Goal: Information Seeking & Learning: Find specific fact

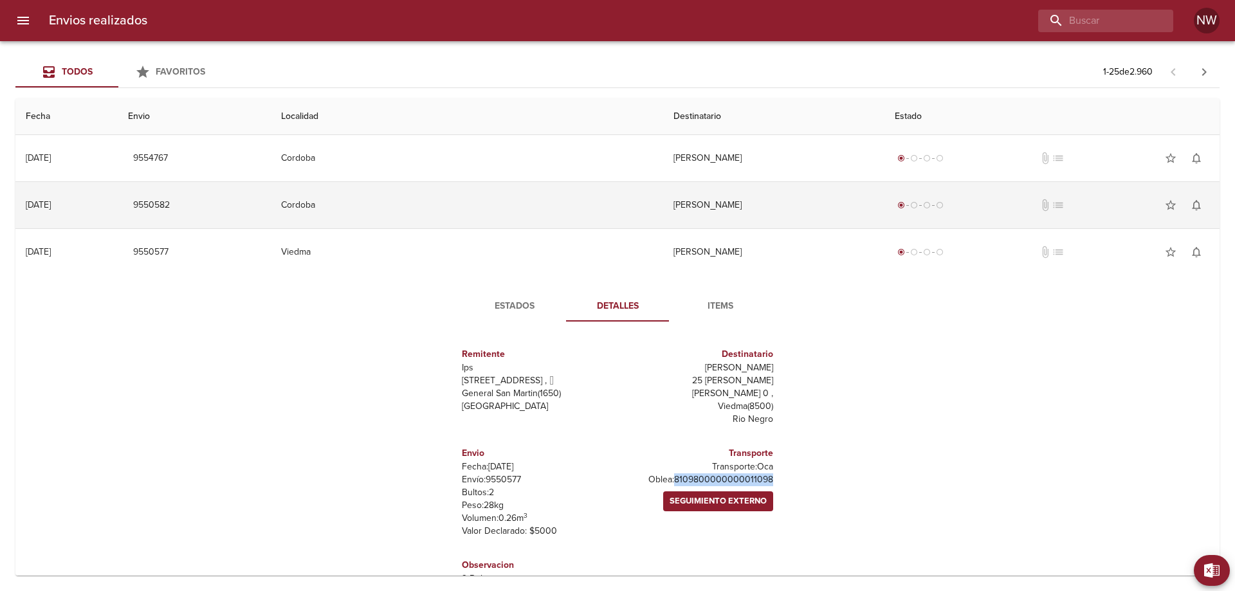
scroll to position [39, 0]
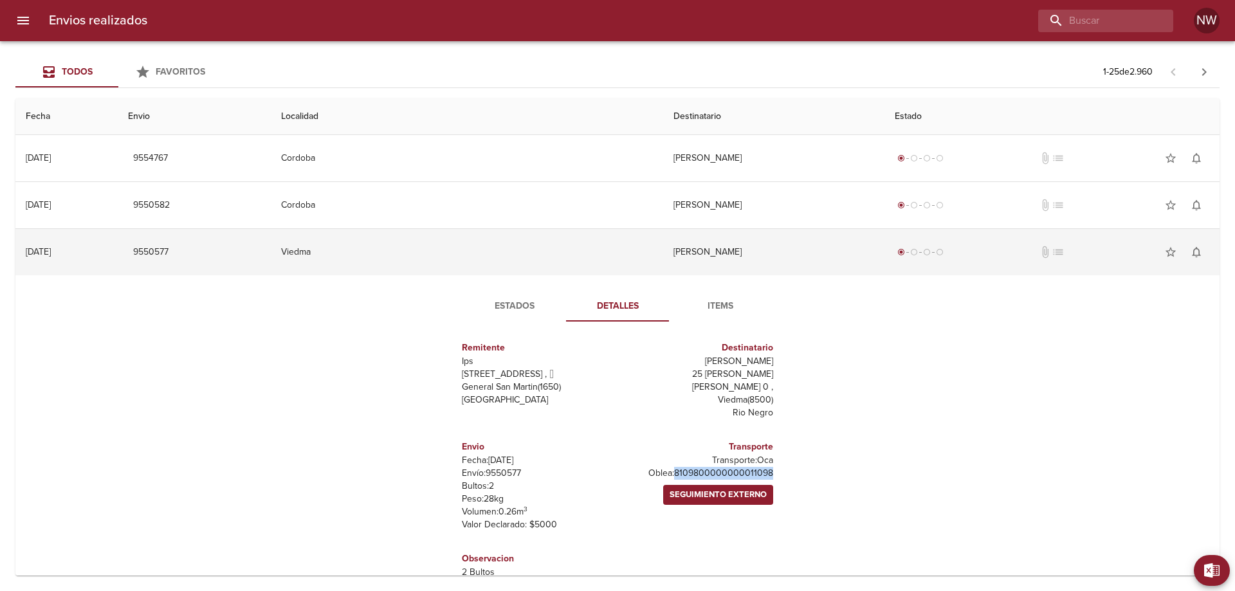
click at [663, 273] on td "[PERSON_NAME]" at bounding box center [773, 252] width 221 height 46
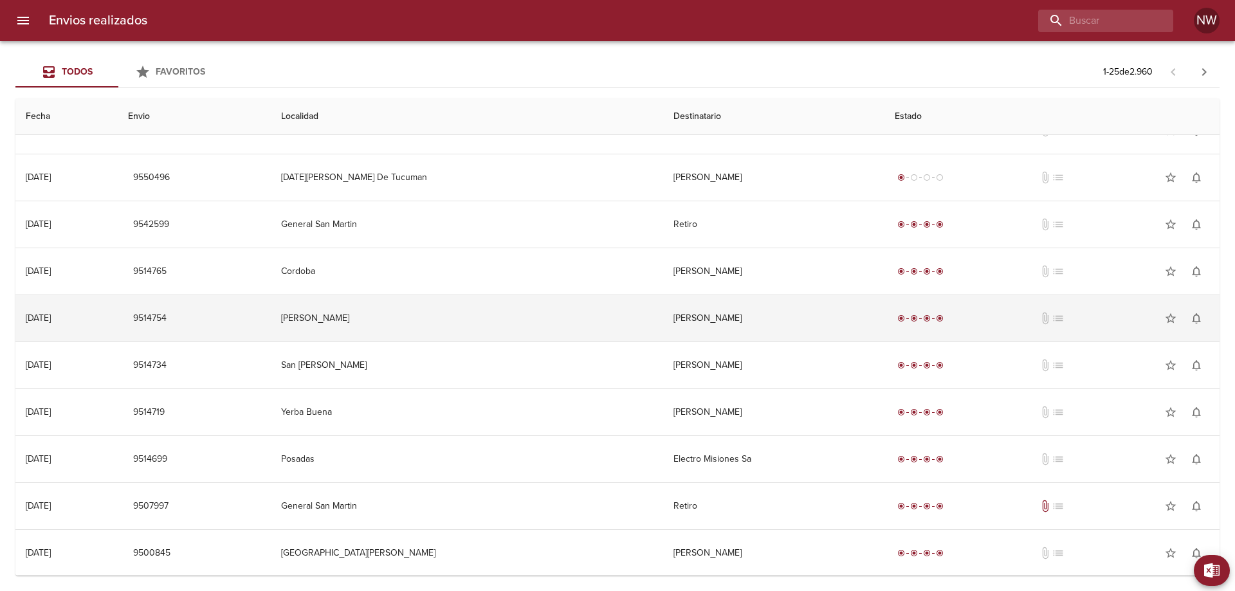
scroll to position [515, 0]
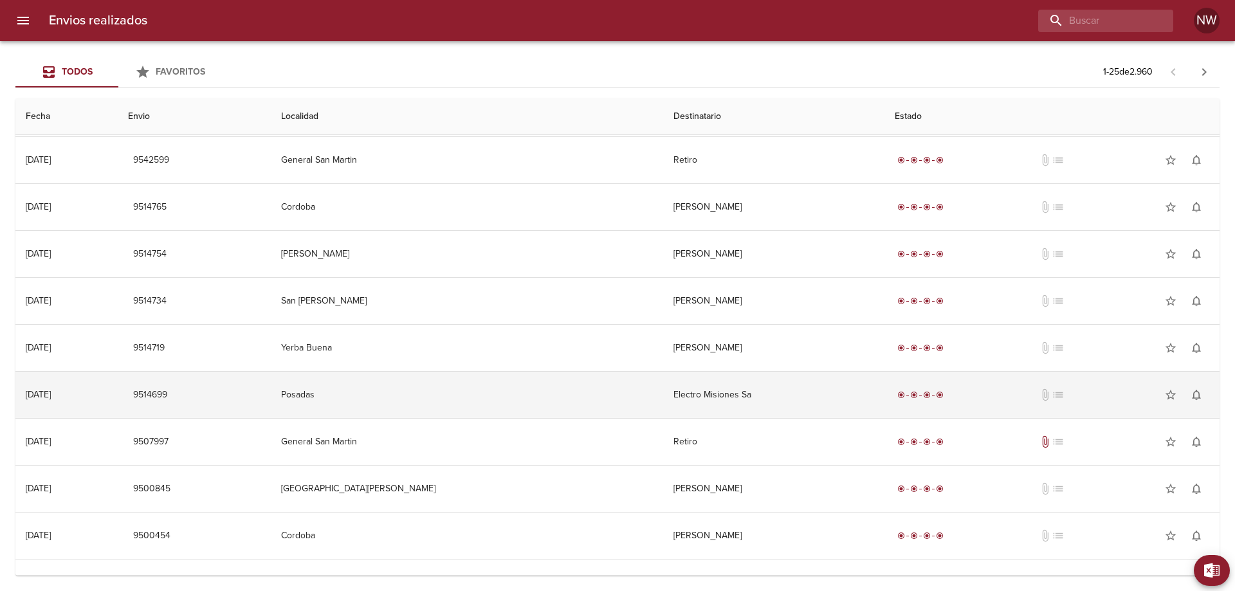
click at [663, 418] on td "Electro Misiones Sa" at bounding box center [773, 395] width 221 height 46
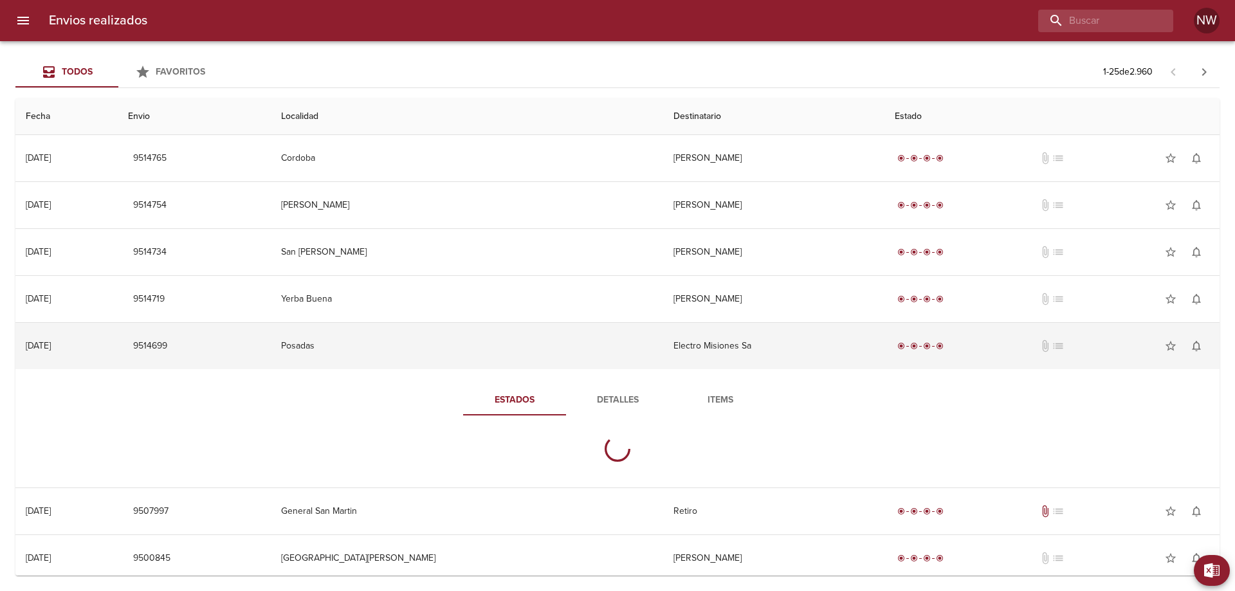
scroll to position [643, 0]
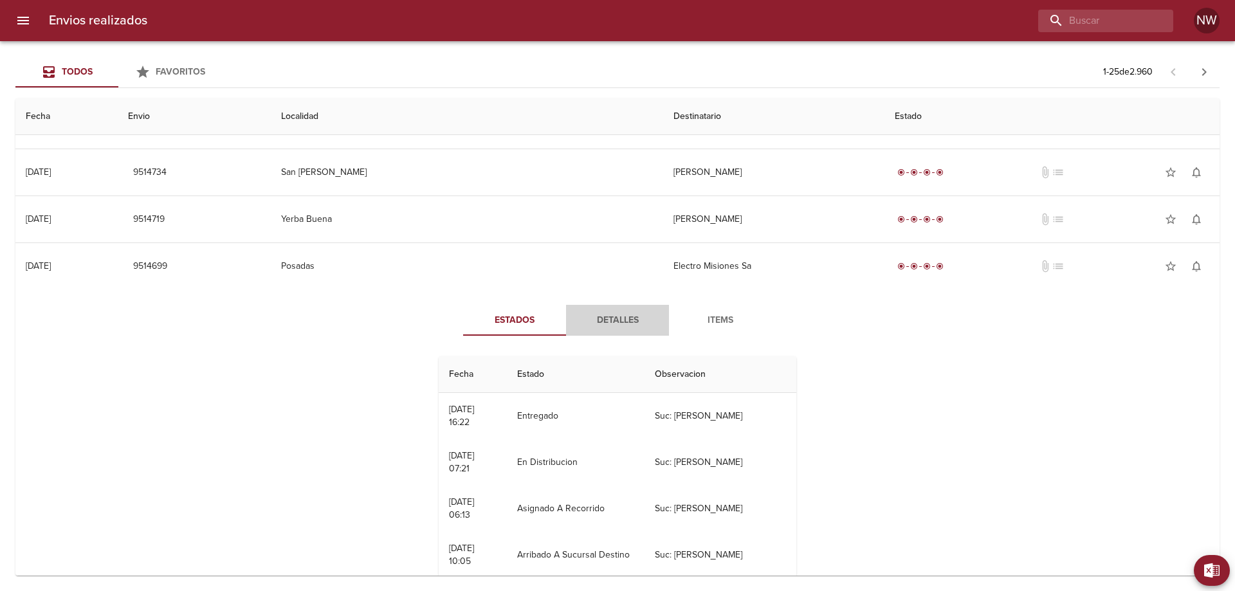
click at [623, 329] on span "Detalles" at bounding box center [618, 321] width 88 height 16
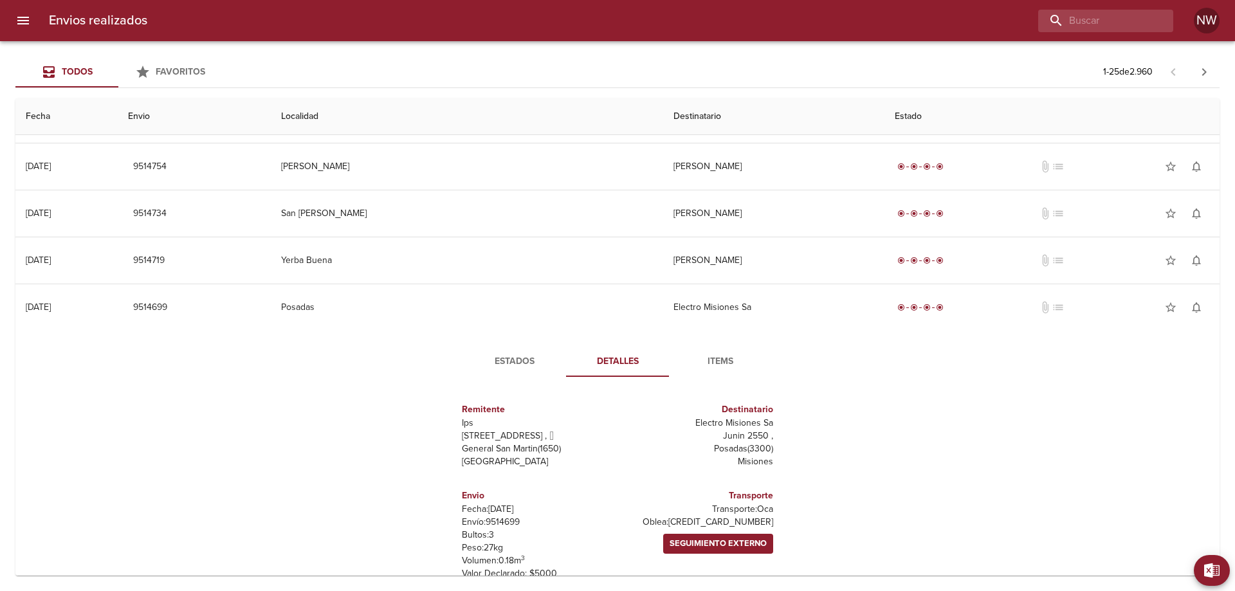
scroll to position [579, 0]
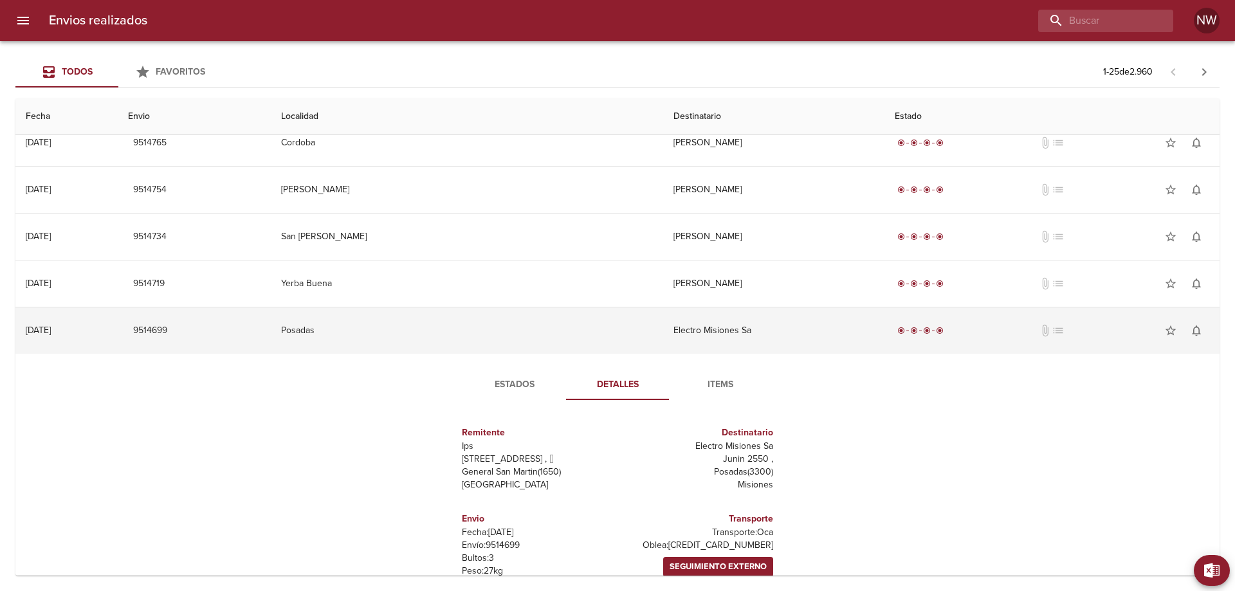
click at [663, 354] on td "Electro Misiones Sa" at bounding box center [773, 331] width 221 height 46
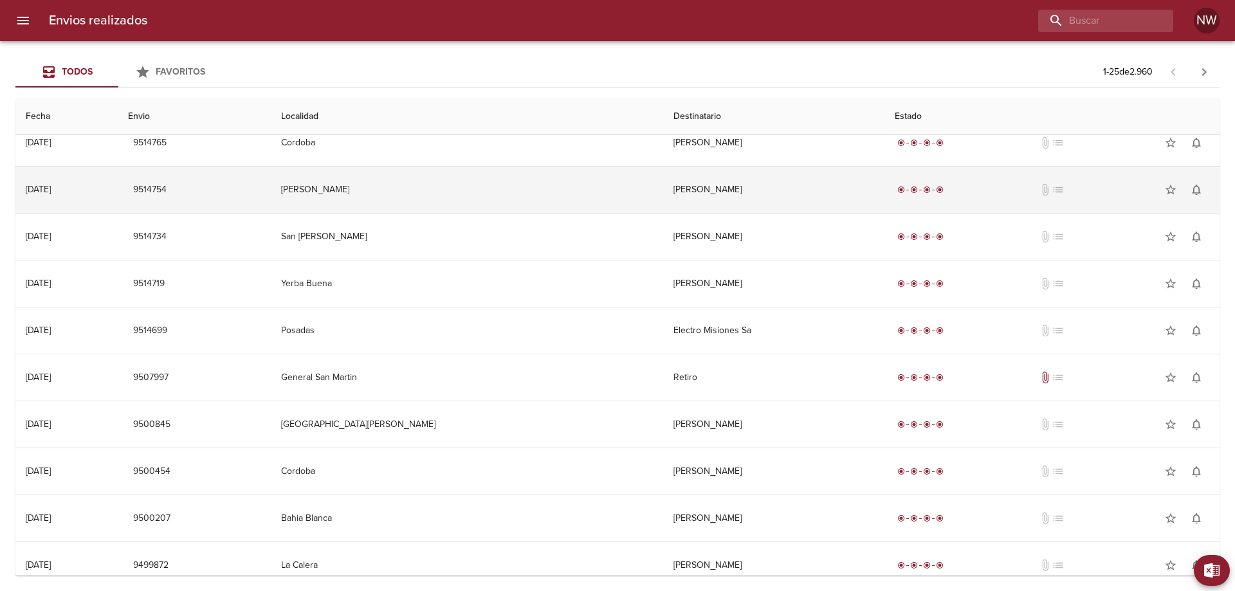
click at [663, 213] on td "[PERSON_NAME]" at bounding box center [773, 190] width 221 height 46
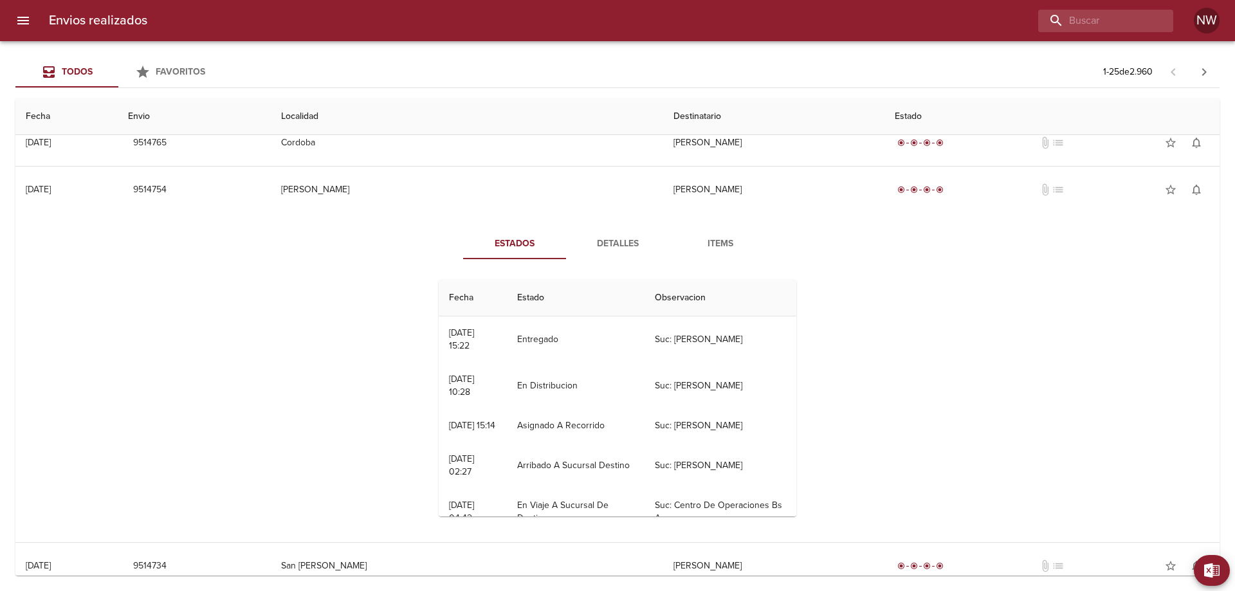
click at [616, 252] on span "Detalles" at bounding box center [618, 244] width 88 height 16
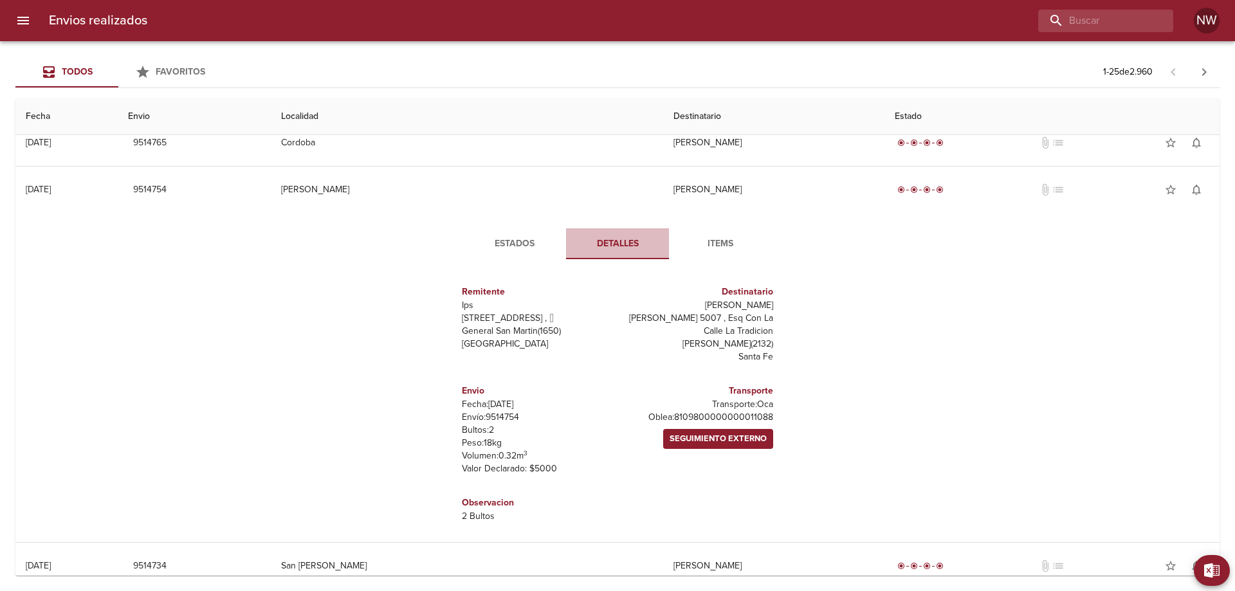
click at [616, 252] on span "Detalles" at bounding box center [618, 244] width 88 height 16
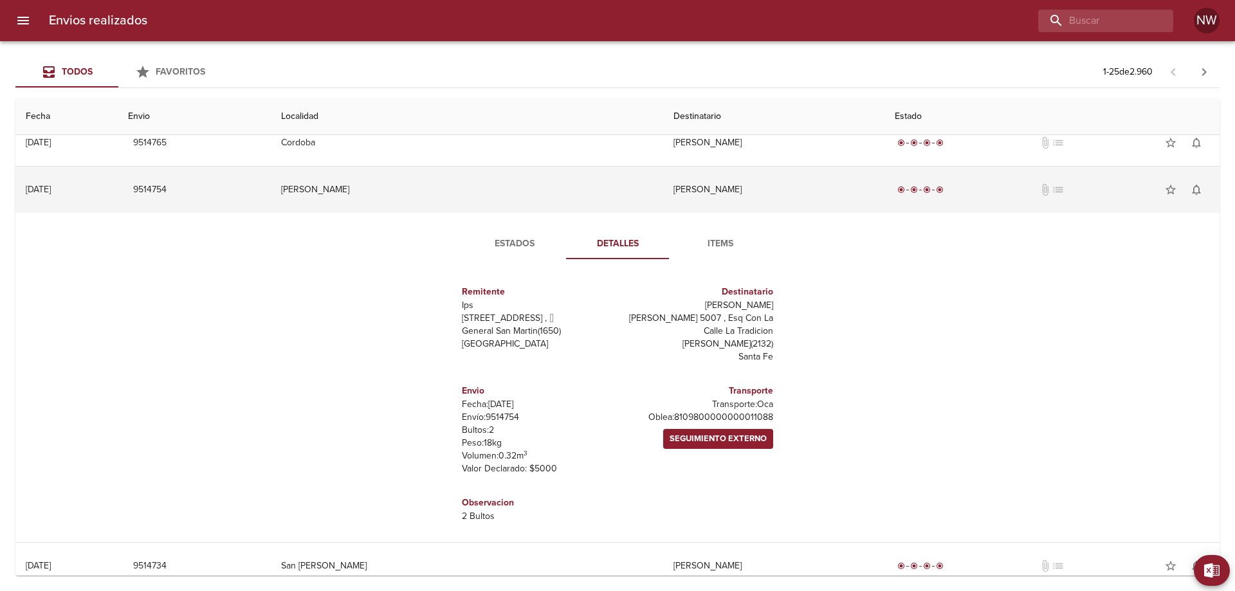
click at [663, 213] on td "[PERSON_NAME]" at bounding box center [773, 190] width 221 height 46
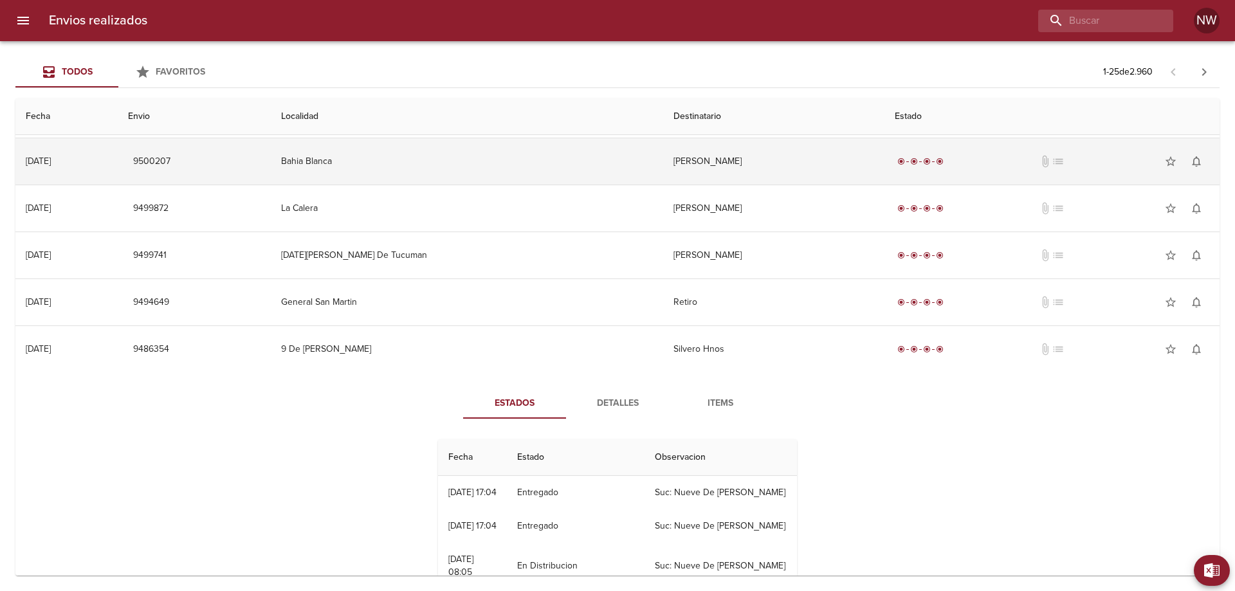
scroll to position [965, 0]
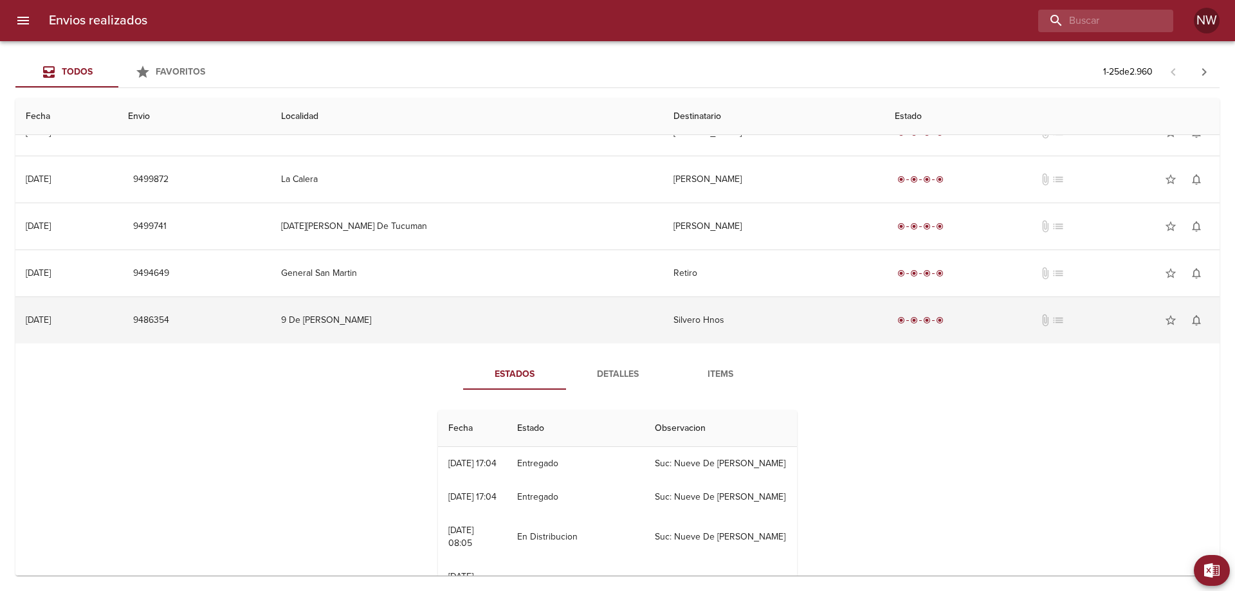
click at [663, 344] on td "Silvero Hnos" at bounding box center [773, 320] width 221 height 46
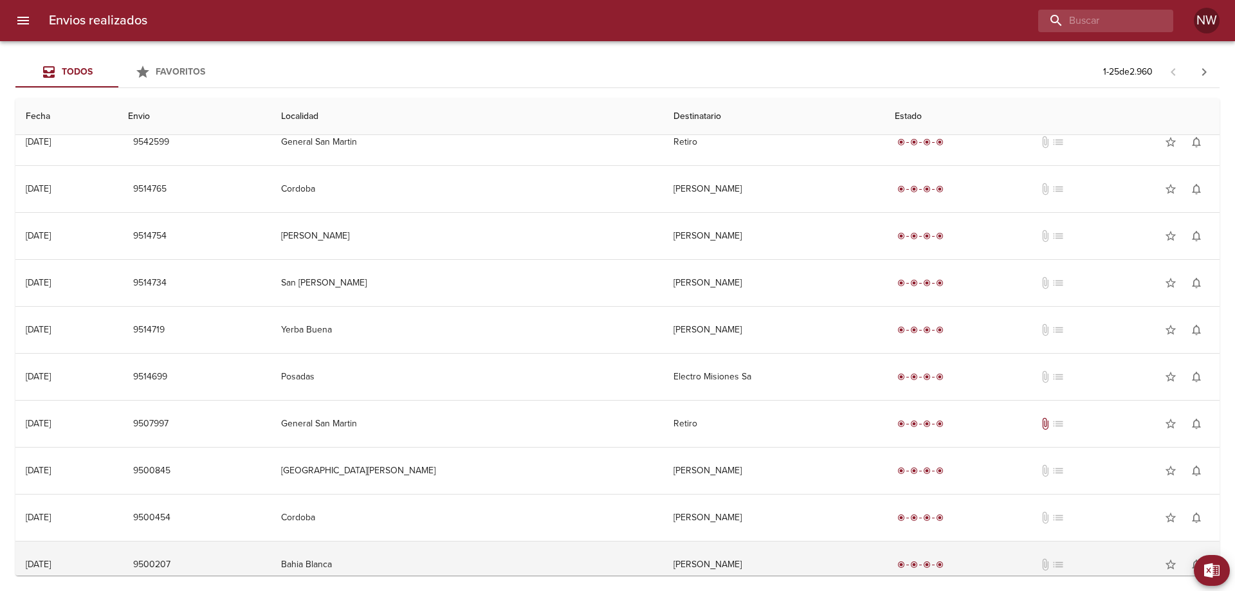
scroll to position [522, 0]
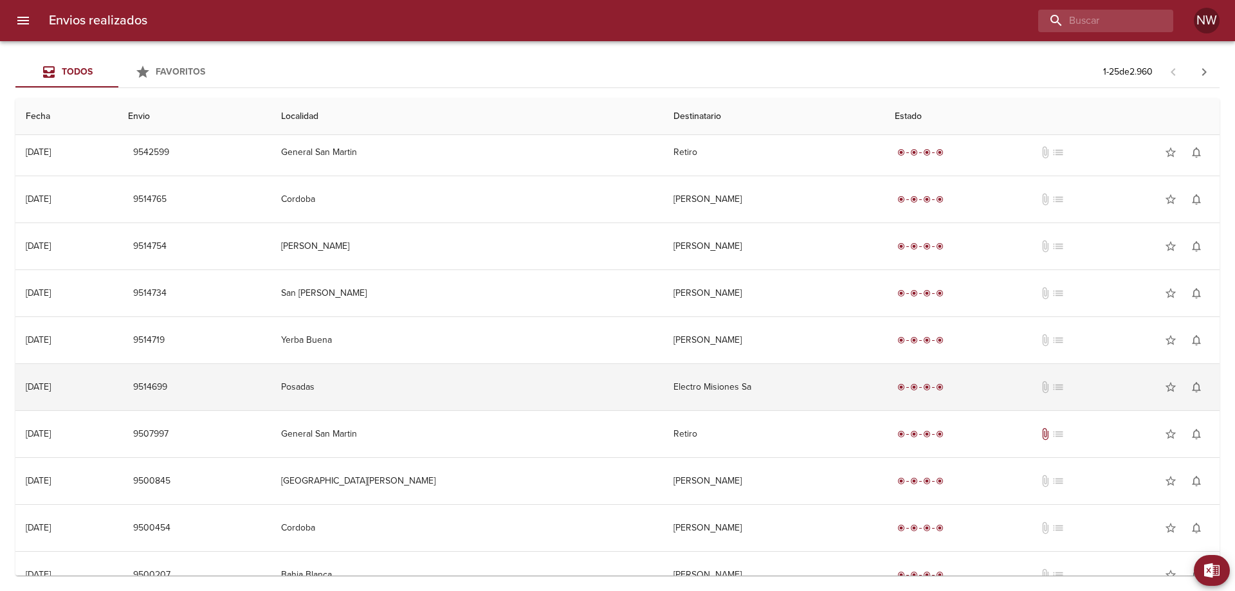
click at [663, 410] on td "Electro Misiones Sa" at bounding box center [773, 387] width 221 height 46
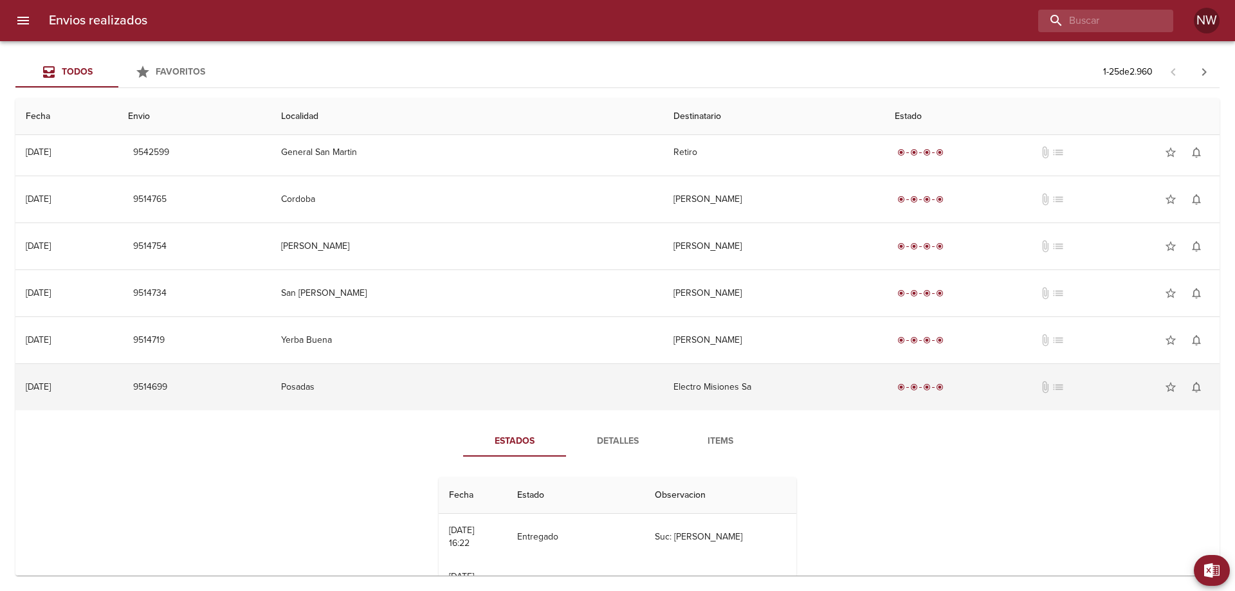
click at [703, 410] on td "Electro Misiones Sa" at bounding box center [773, 387] width 221 height 46
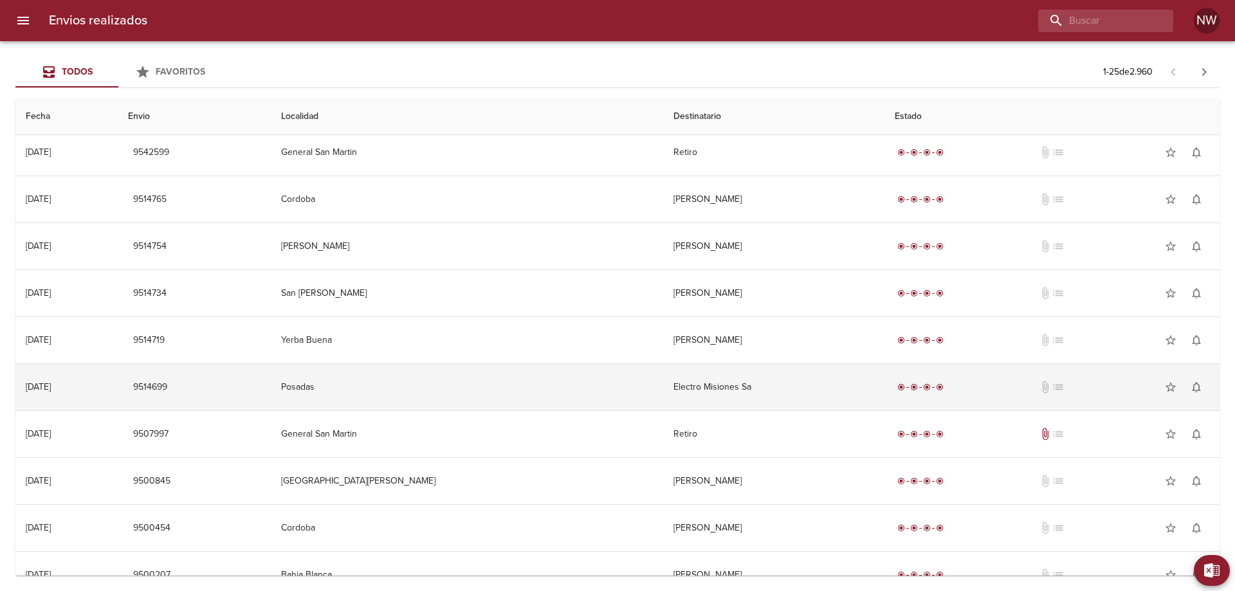
click at [703, 410] on td "Electro Misiones Sa" at bounding box center [773, 387] width 221 height 46
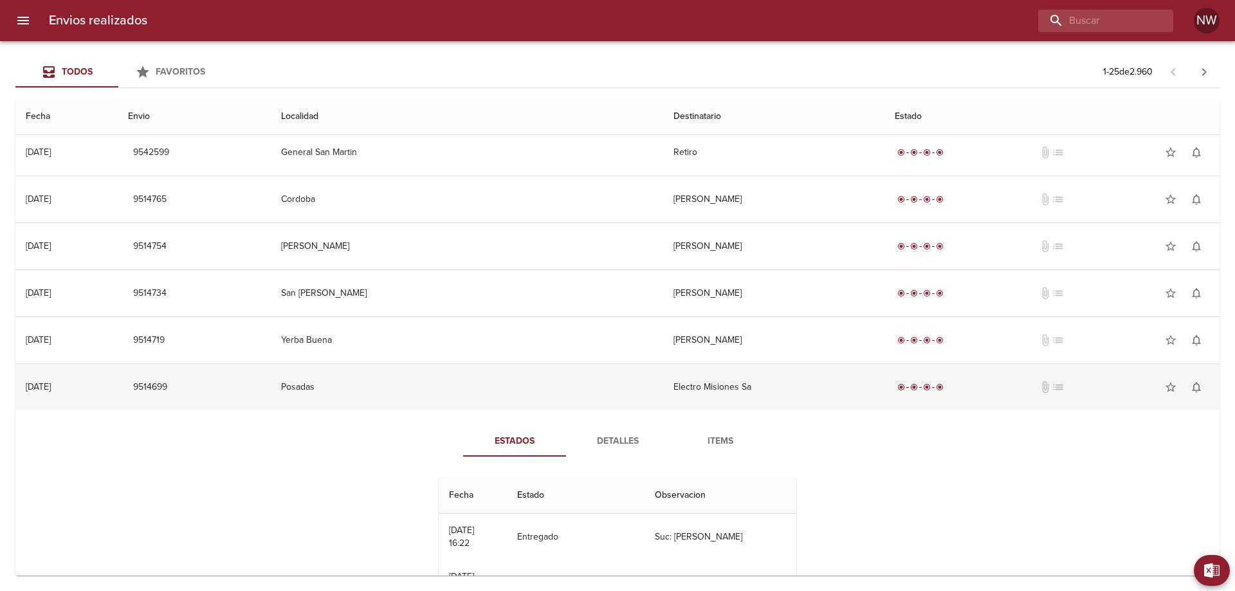
click at [739, 408] on td "Electro Misiones Sa" at bounding box center [773, 387] width 221 height 46
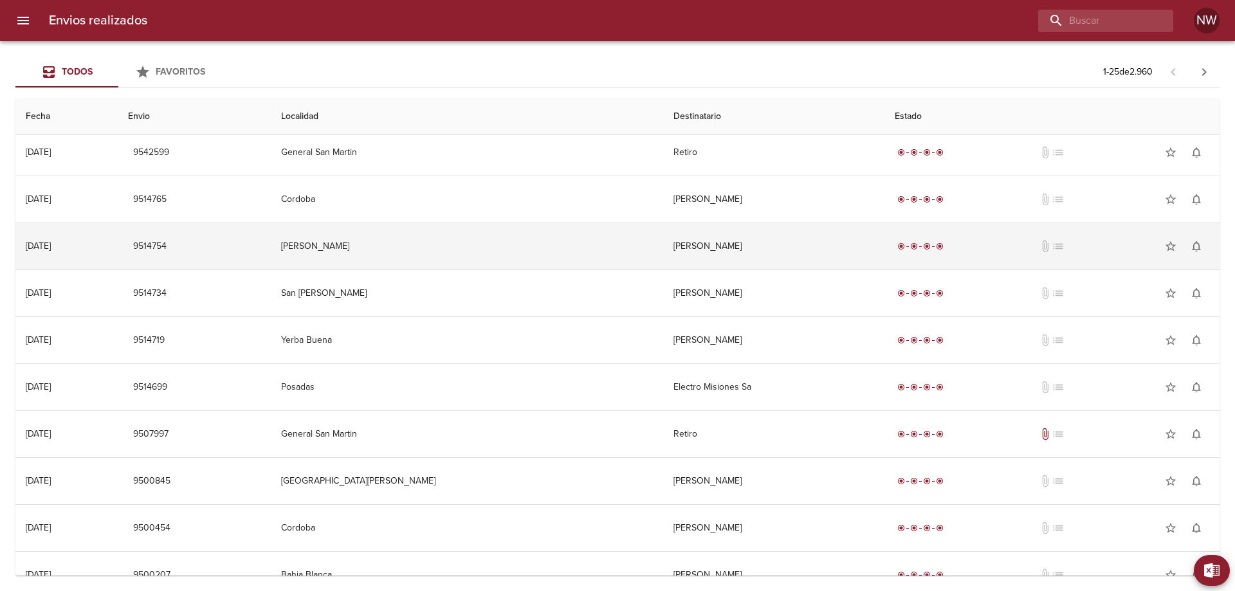
click at [691, 270] on td "[PERSON_NAME]" at bounding box center [773, 246] width 221 height 46
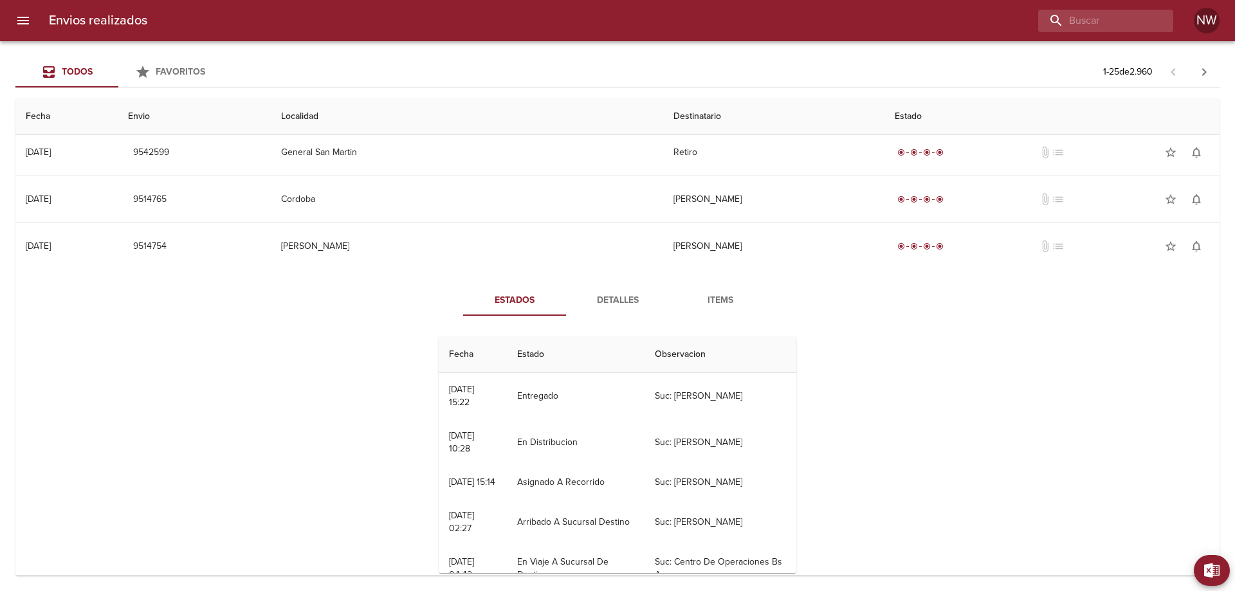
click at [625, 309] on span "Detalles" at bounding box center [618, 301] width 88 height 16
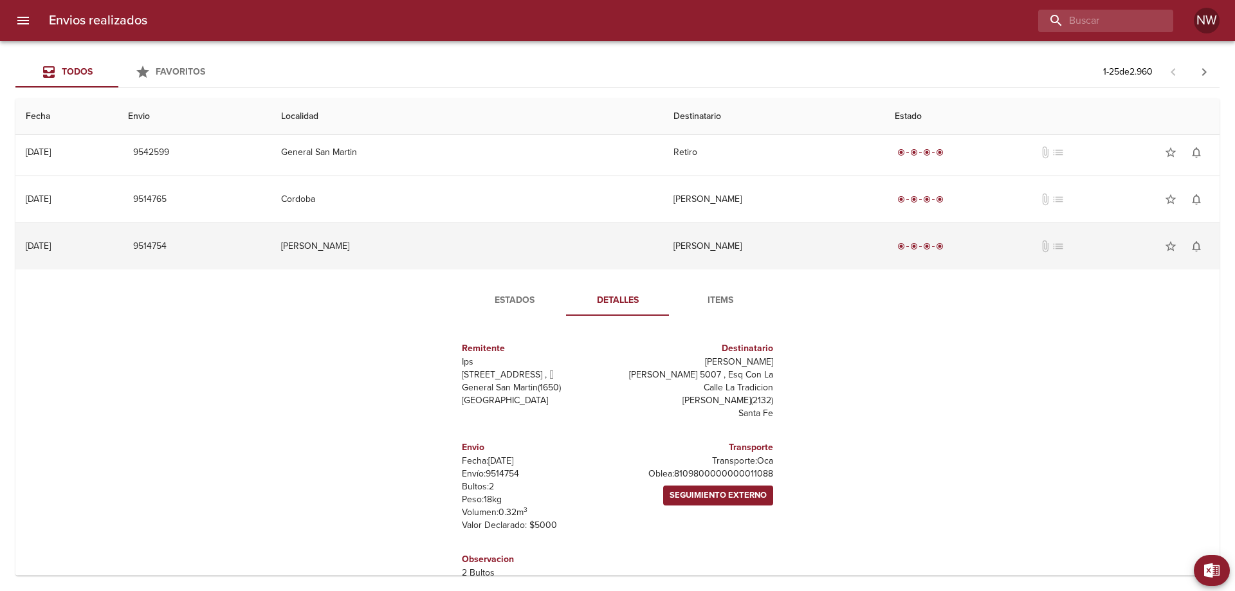
click at [676, 270] on td "[PERSON_NAME]" at bounding box center [773, 246] width 221 height 46
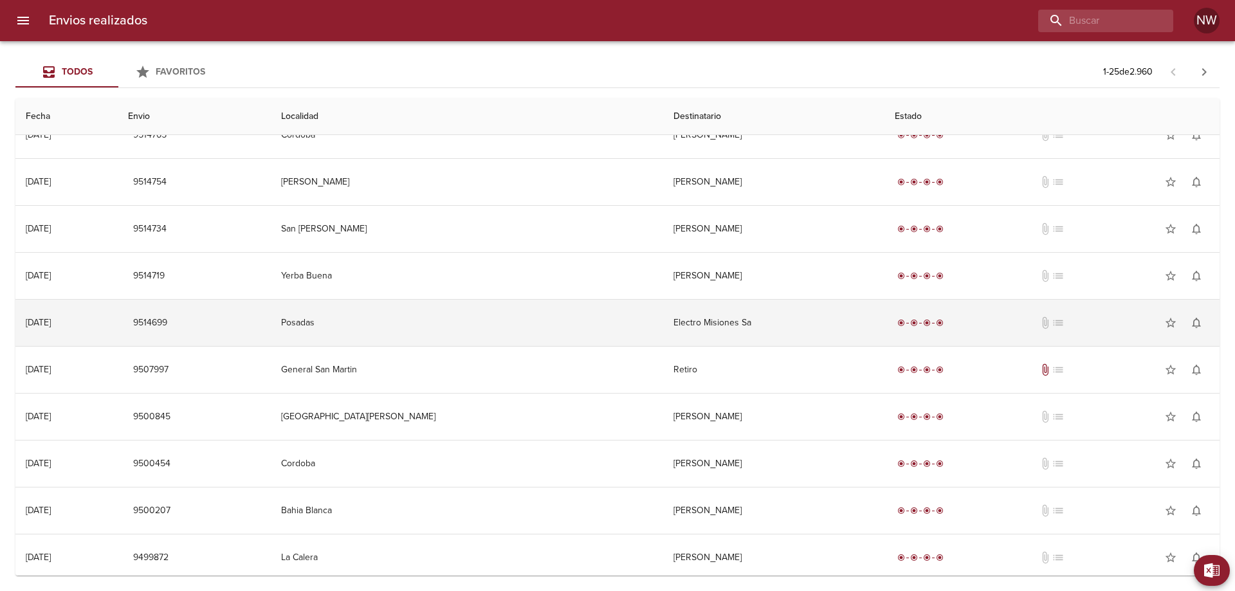
scroll to position [651, 0]
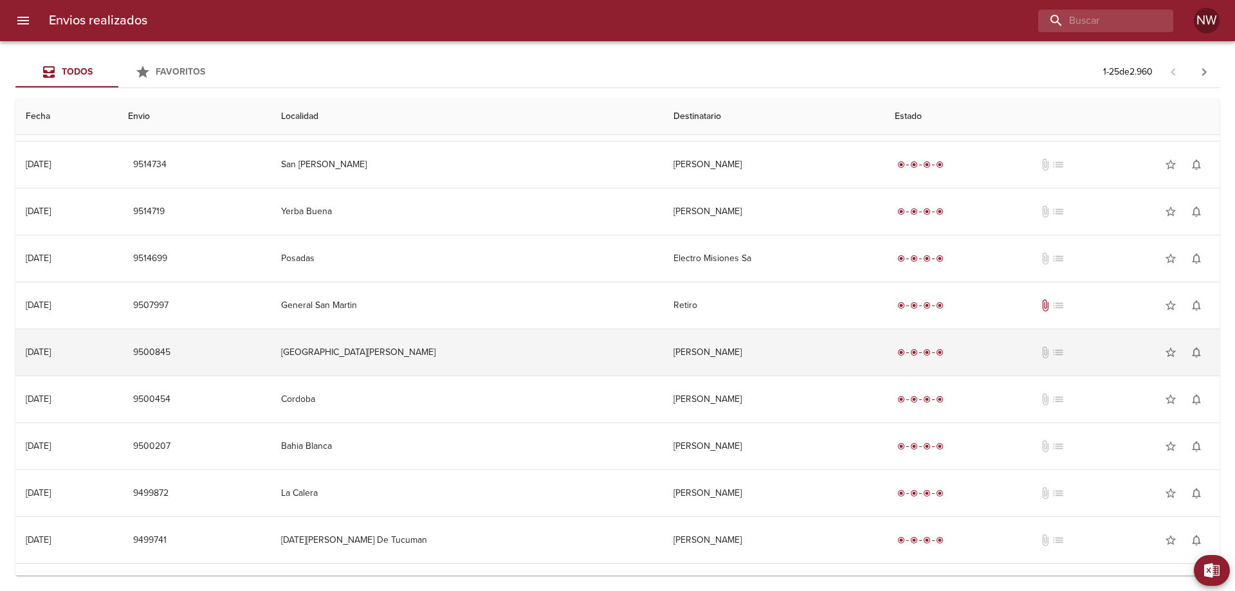
click at [670, 376] on td "[PERSON_NAME]" at bounding box center [773, 352] width 221 height 46
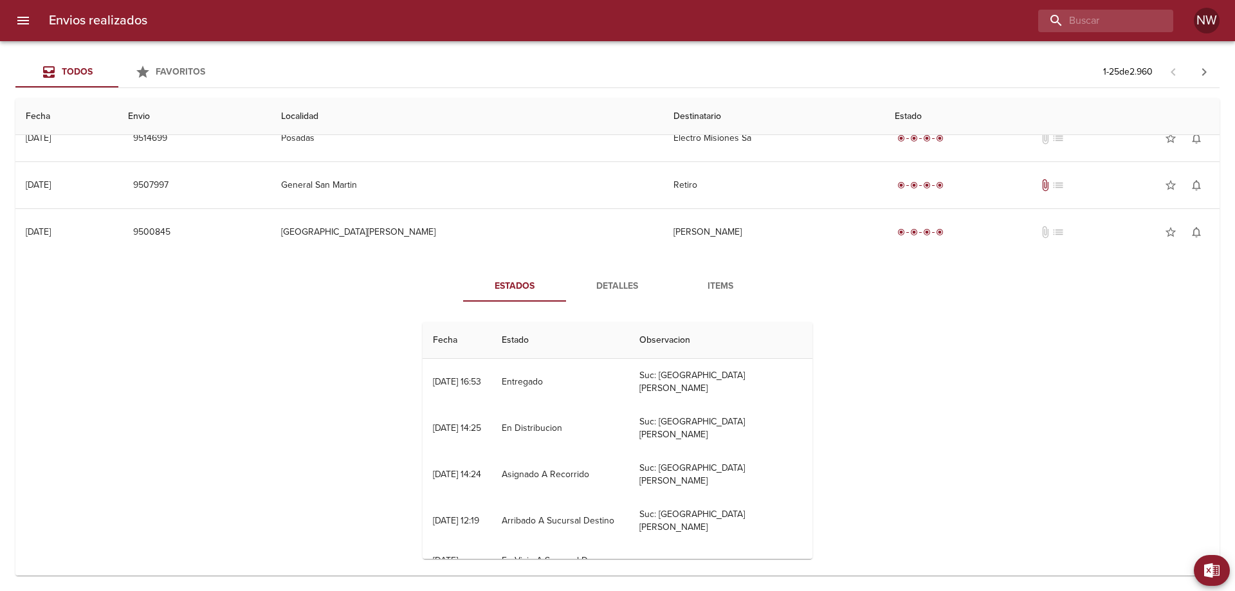
scroll to position [780, 0]
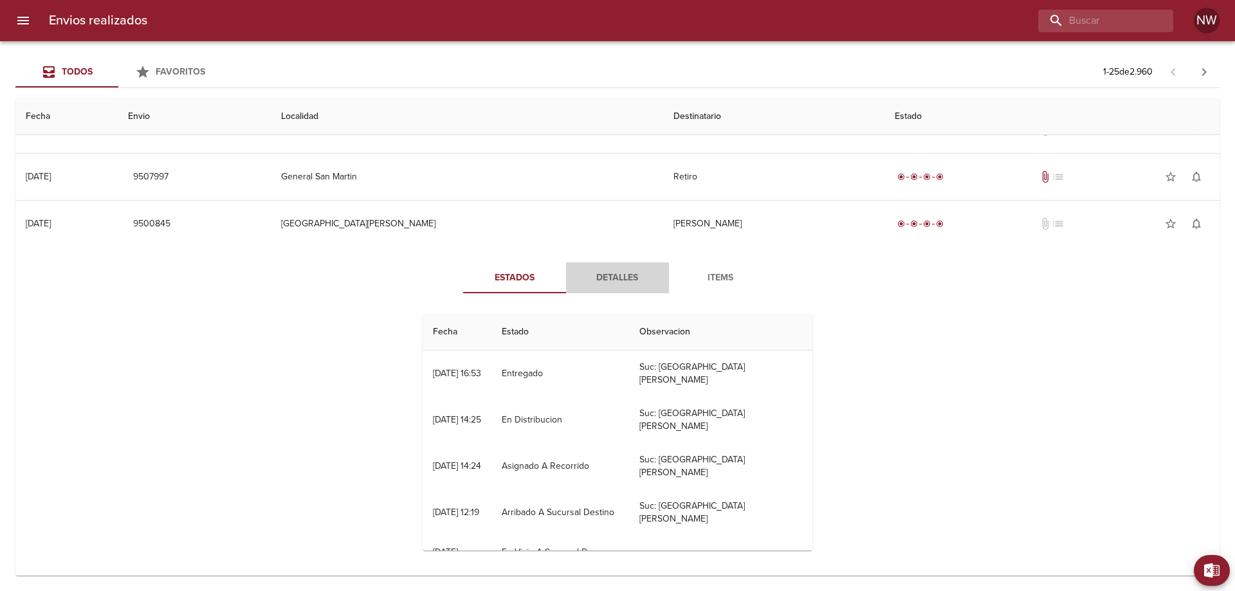
click at [634, 286] on span "Detalles" at bounding box center [618, 278] width 88 height 16
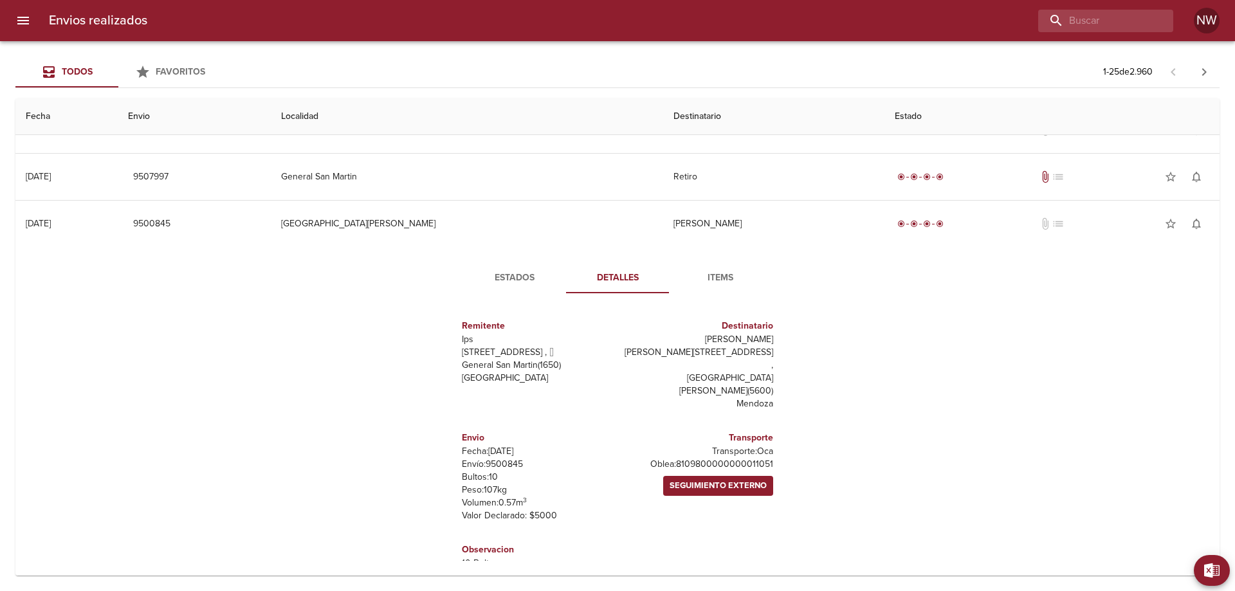
click at [634, 286] on span "Detalles" at bounding box center [618, 278] width 88 height 16
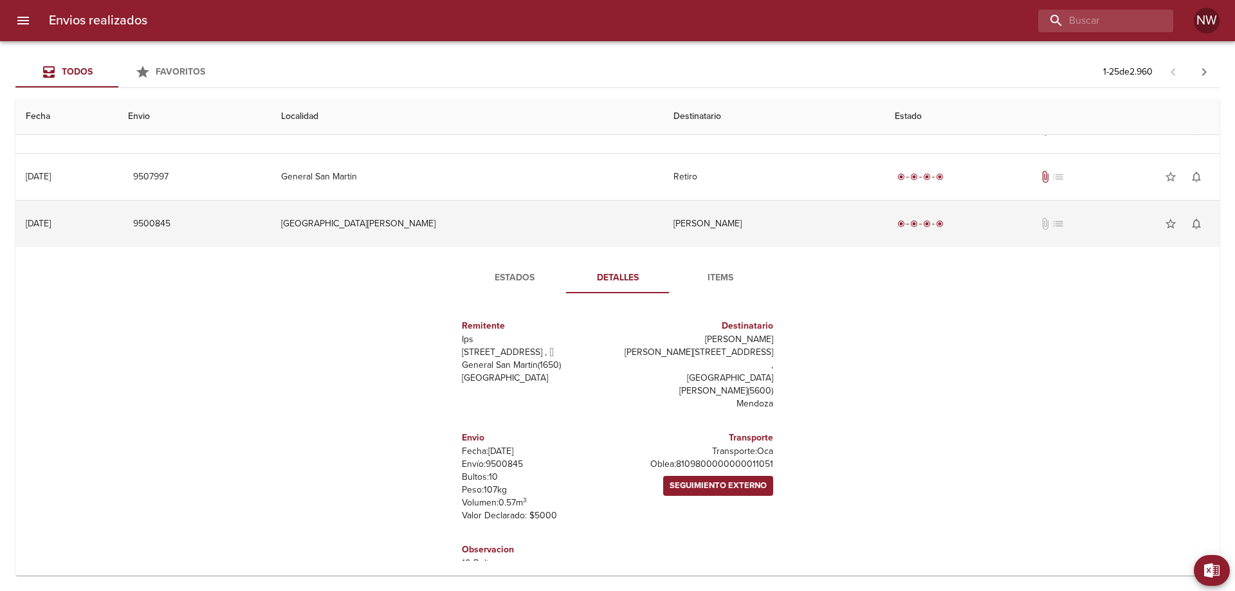
click at [663, 247] on td "[PERSON_NAME]" at bounding box center [773, 224] width 221 height 46
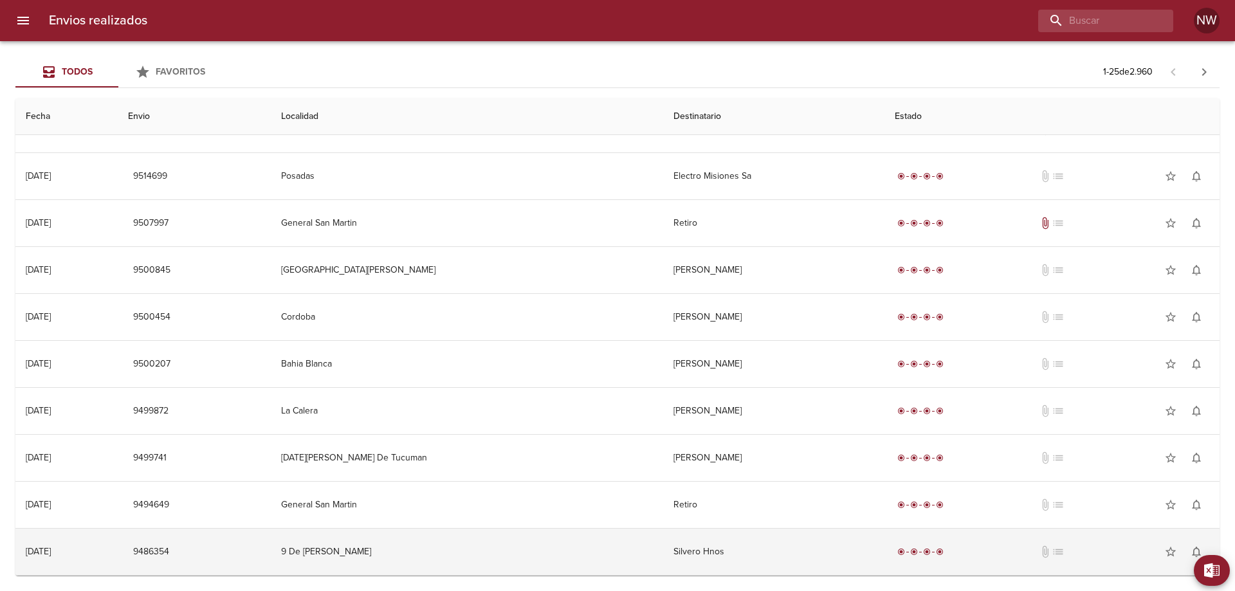
click at [672, 548] on td "Silvero Hnos" at bounding box center [773, 552] width 221 height 46
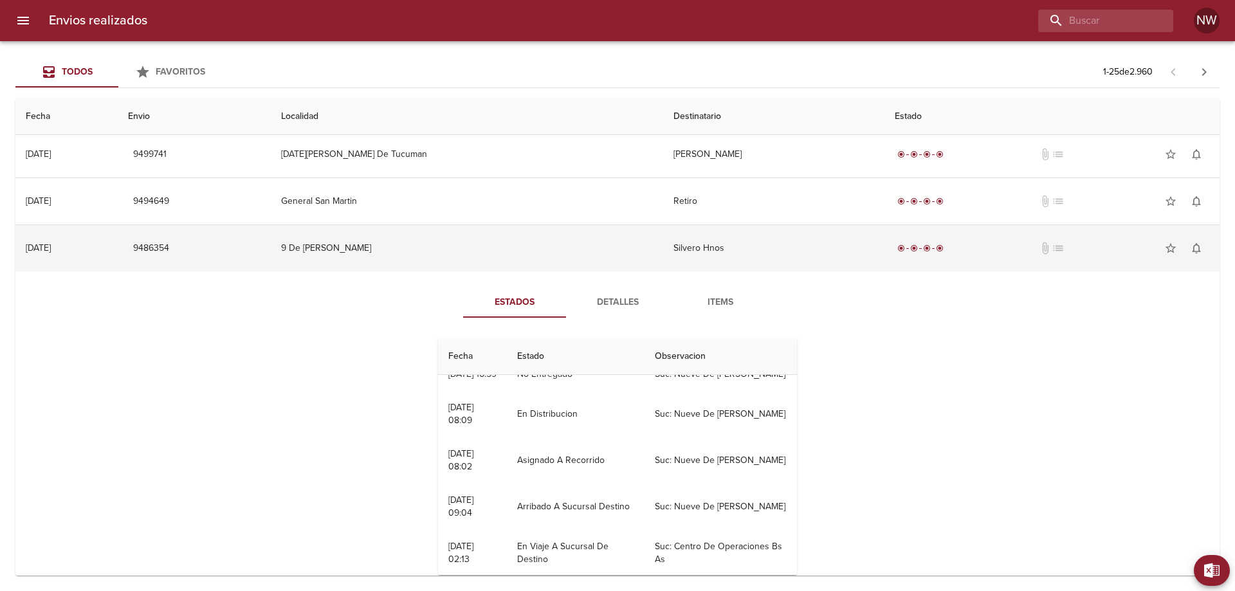
scroll to position [193, 0]
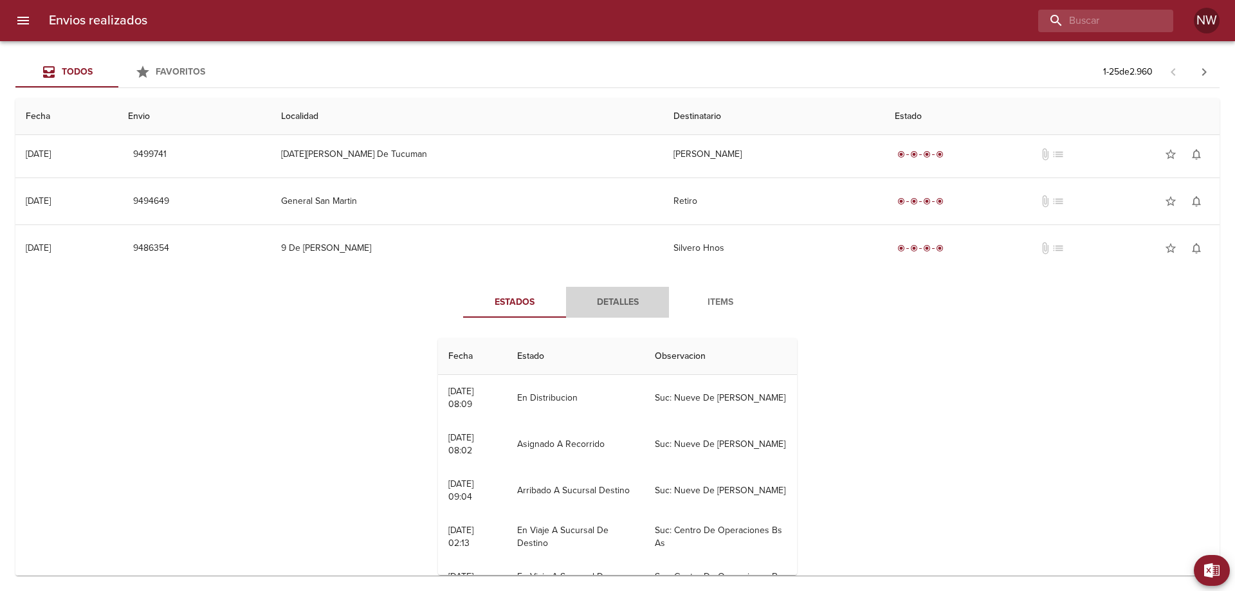
click at [616, 318] on button "Detalles" at bounding box center [617, 302] width 103 height 31
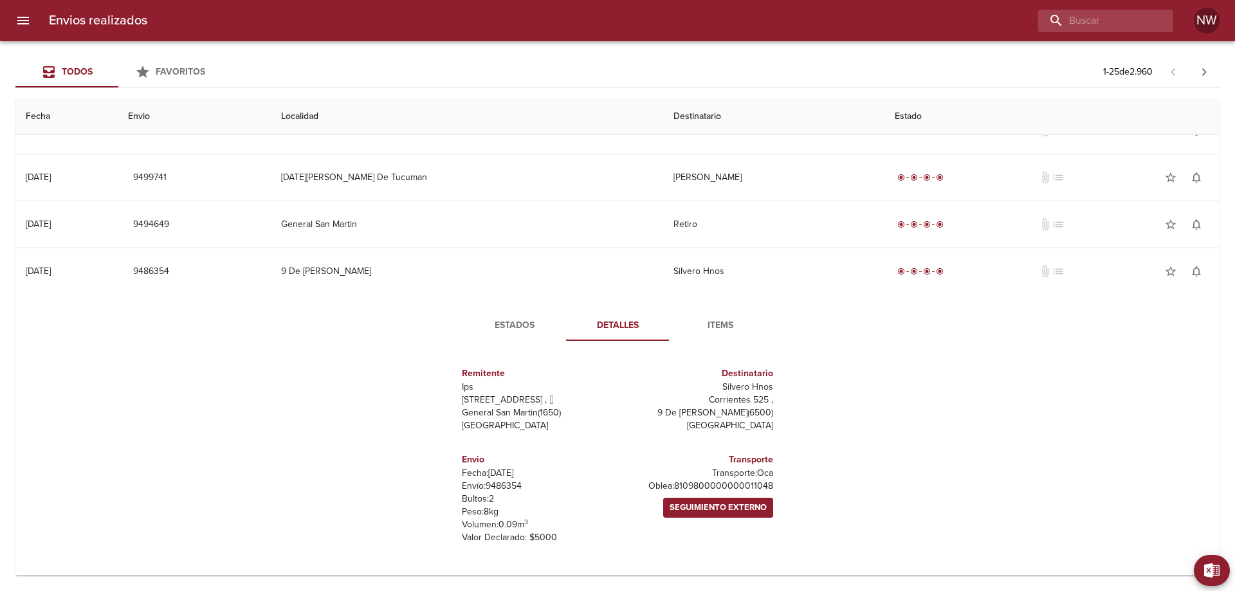
scroll to position [1100, 0]
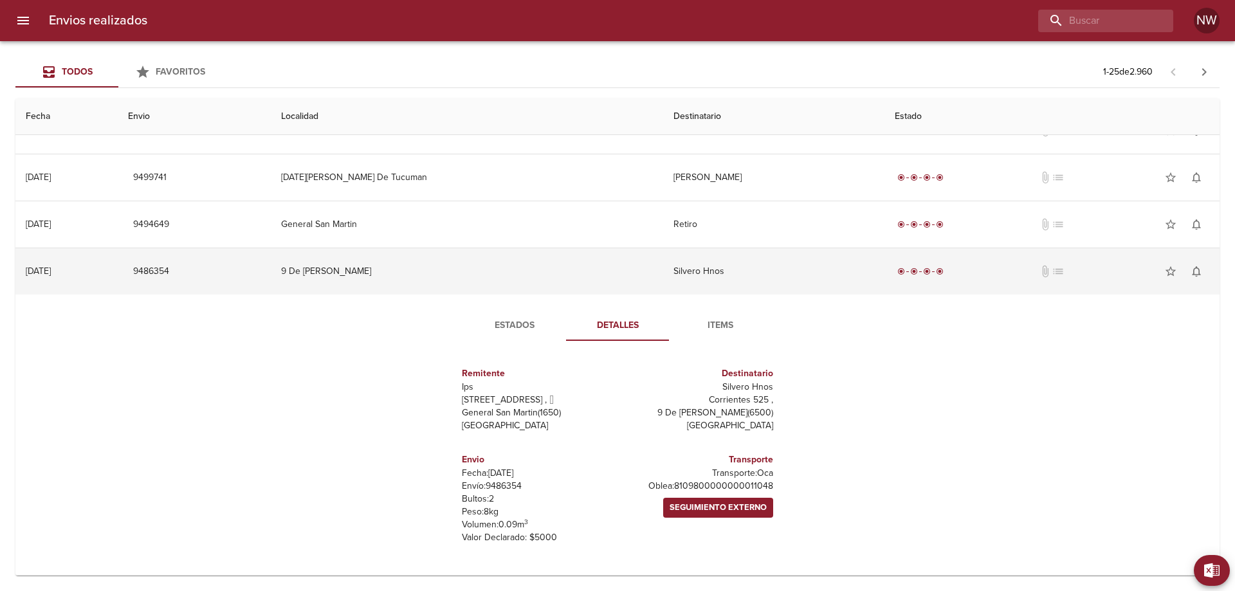
click at [663, 248] on td "Silvero Hnos" at bounding box center [773, 271] width 221 height 46
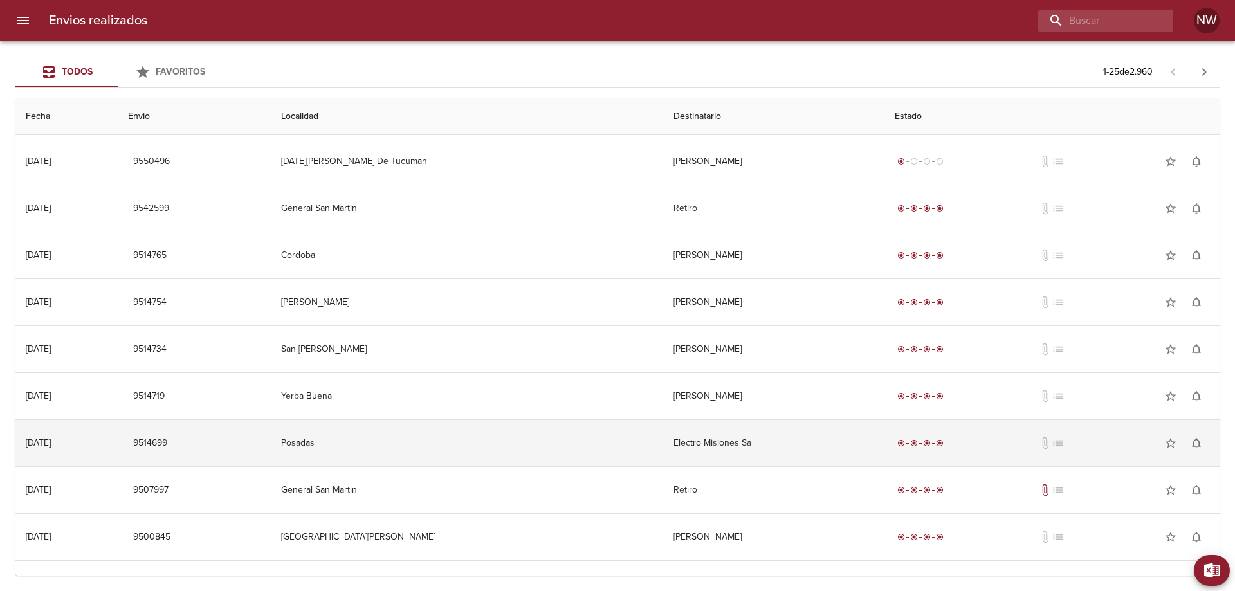
scroll to position [515, 0]
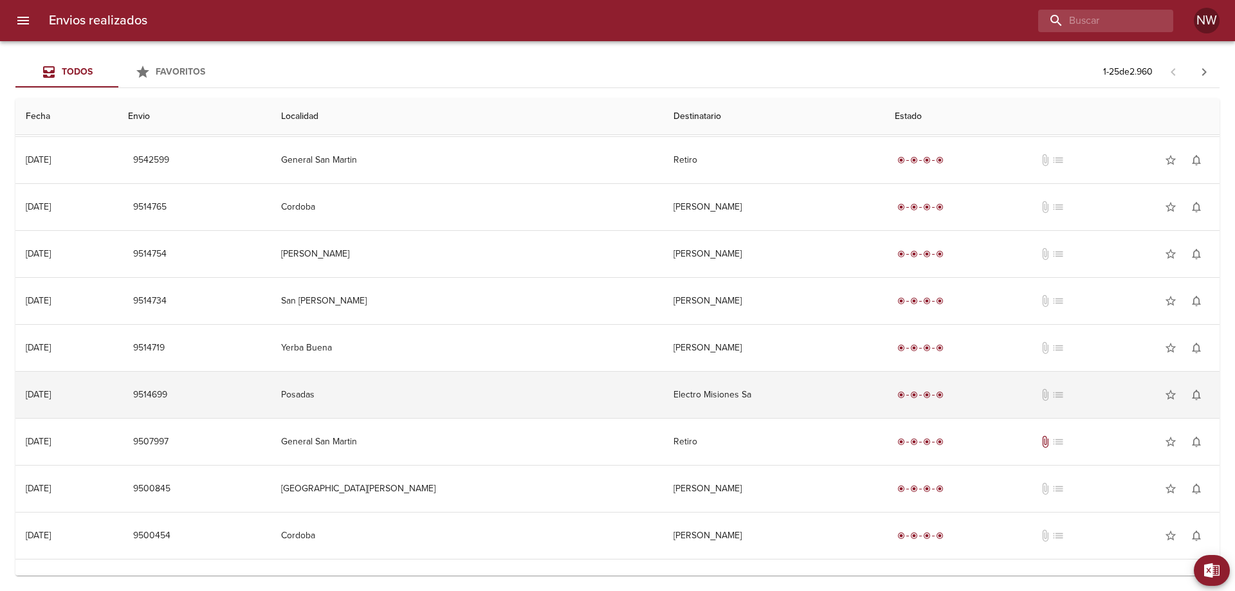
click at [719, 418] on td "Electro Misiones Sa" at bounding box center [773, 395] width 221 height 46
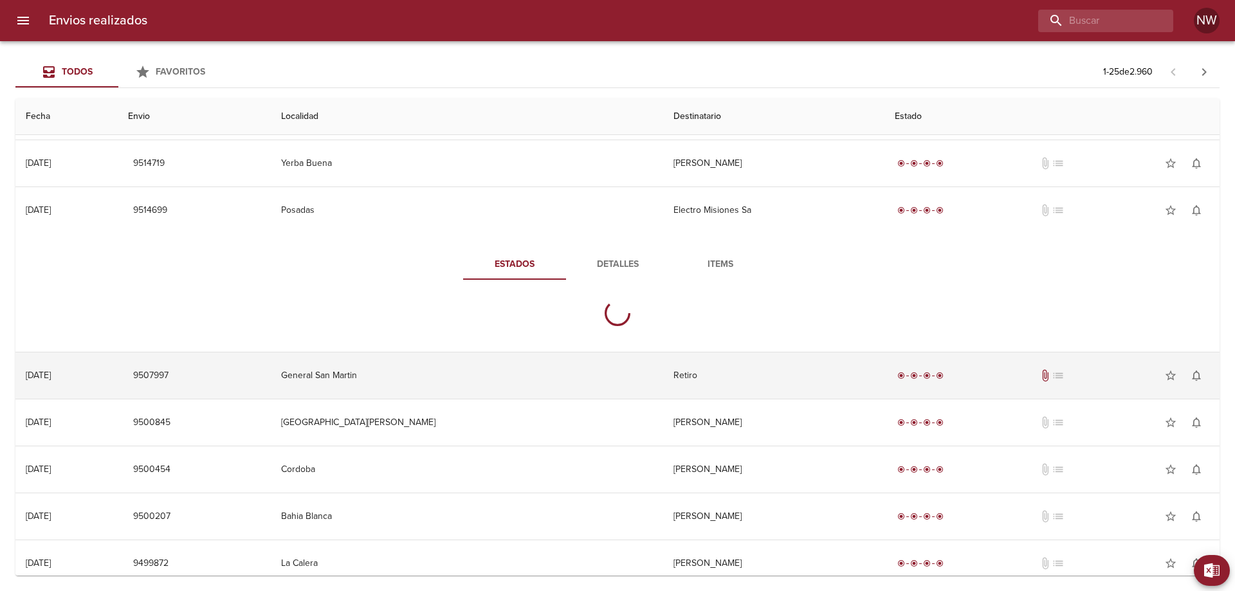
scroll to position [708, 0]
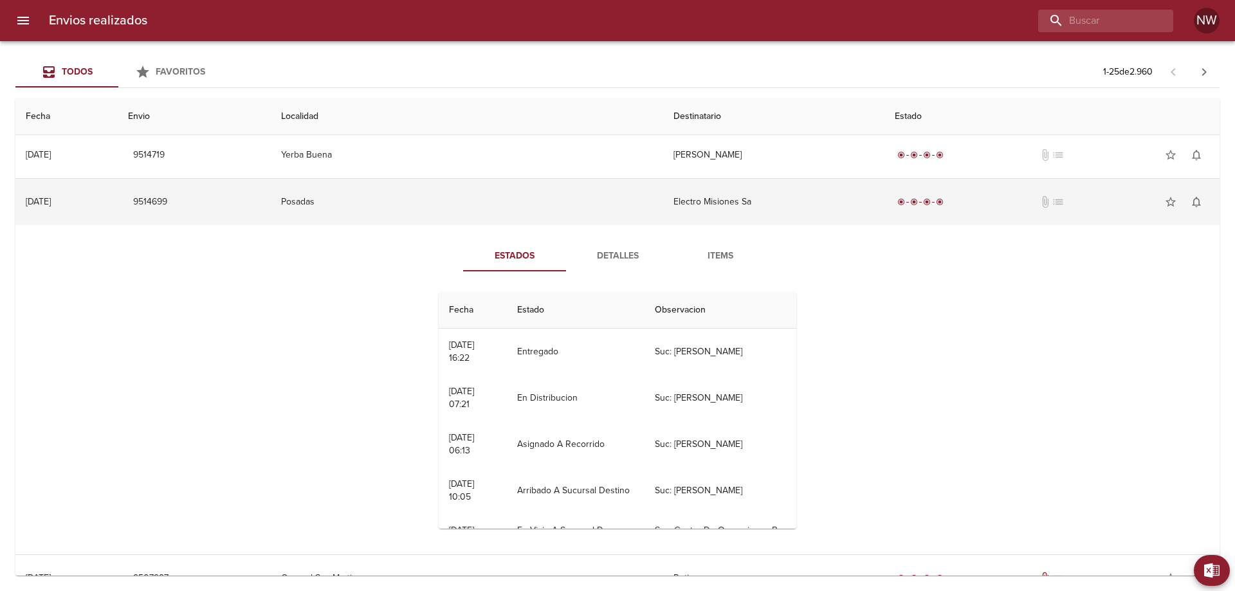
click at [663, 222] on td "Electro Misiones Sa" at bounding box center [773, 202] width 221 height 46
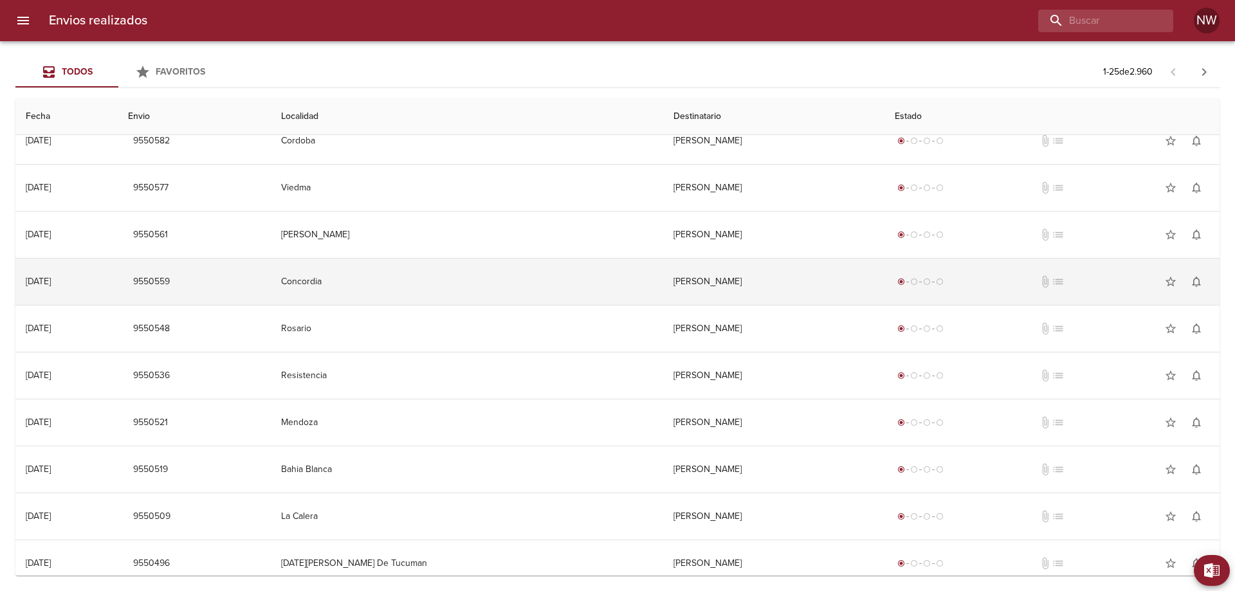
scroll to position [0, 0]
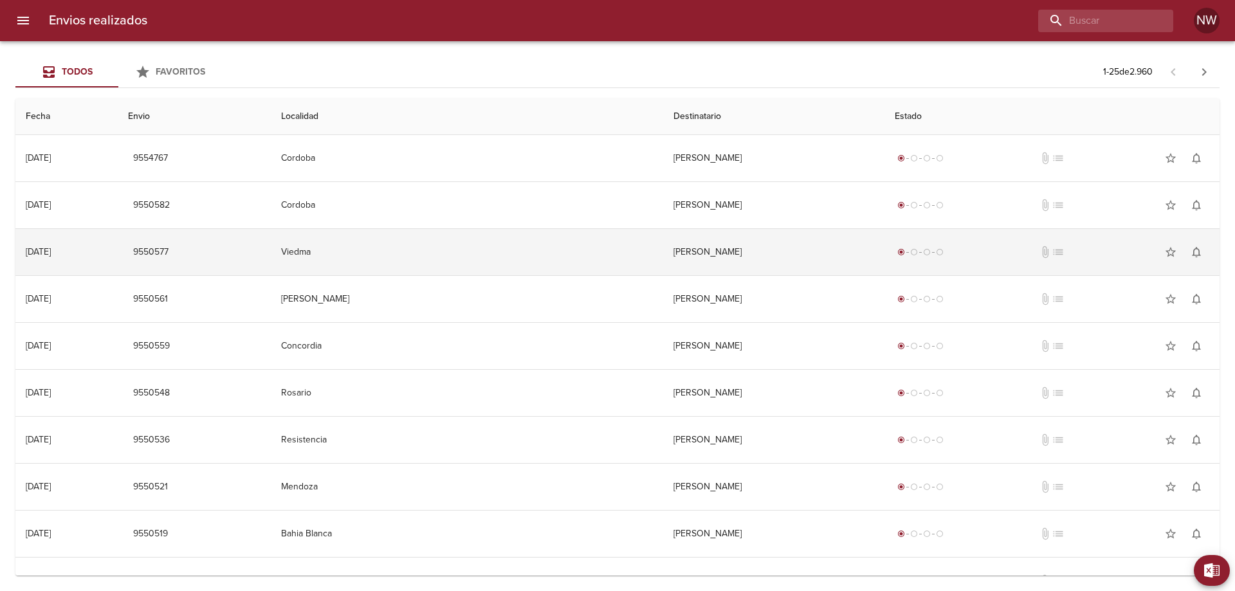
click at [676, 251] on td "[PERSON_NAME]" at bounding box center [773, 252] width 221 height 46
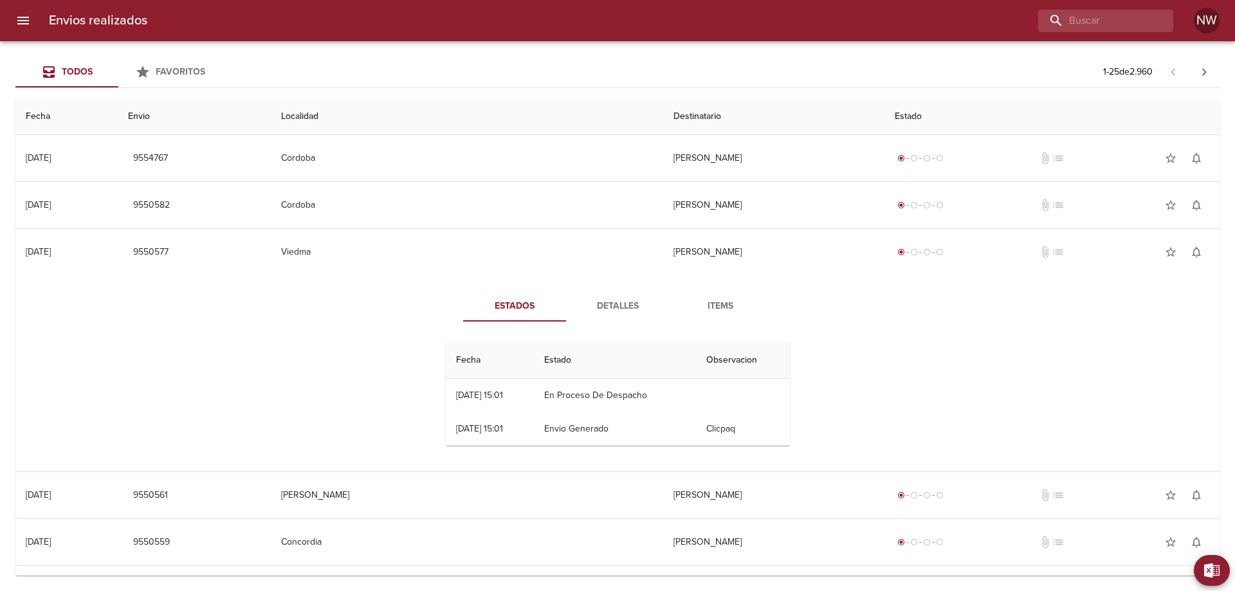
click at [616, 306] on span "Detalles" at bounding box center [618, 307] width 88 height 16
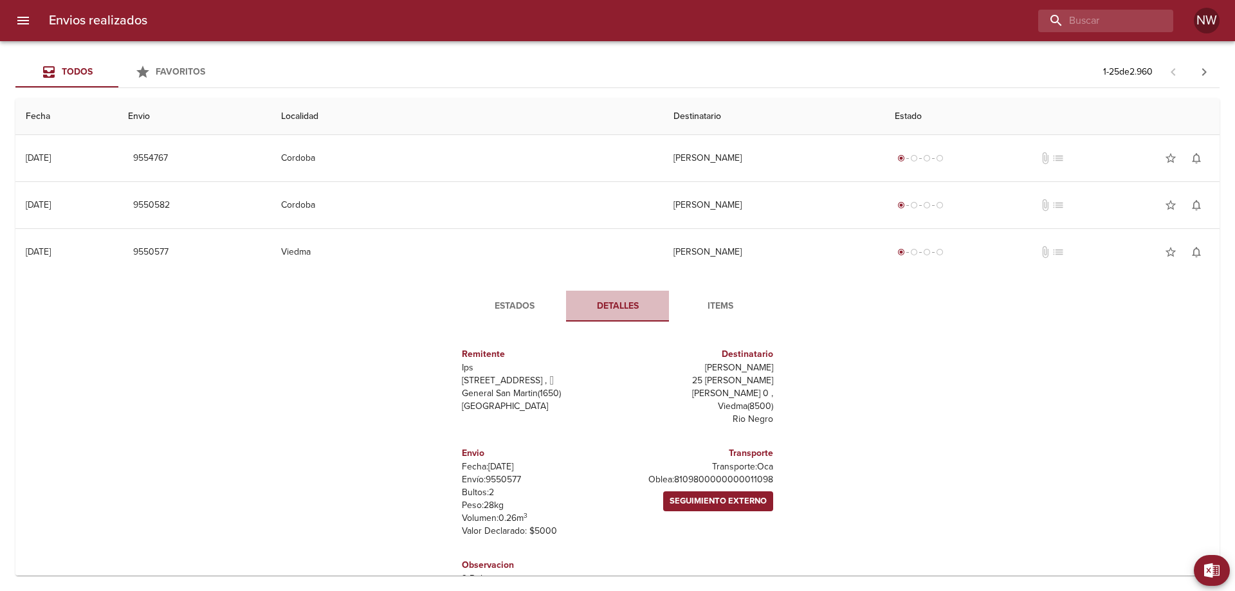
click at [616, 307] on span "Detalles" at bounding box center [618, 307] width 88 height 16
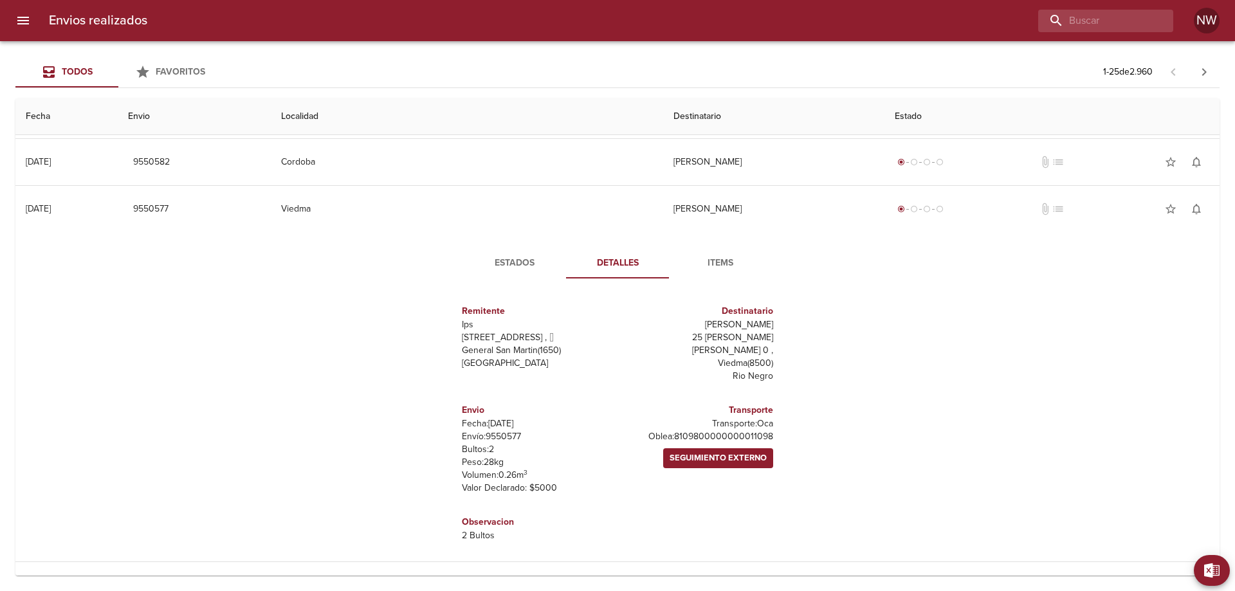
scroll to position [64, 0]
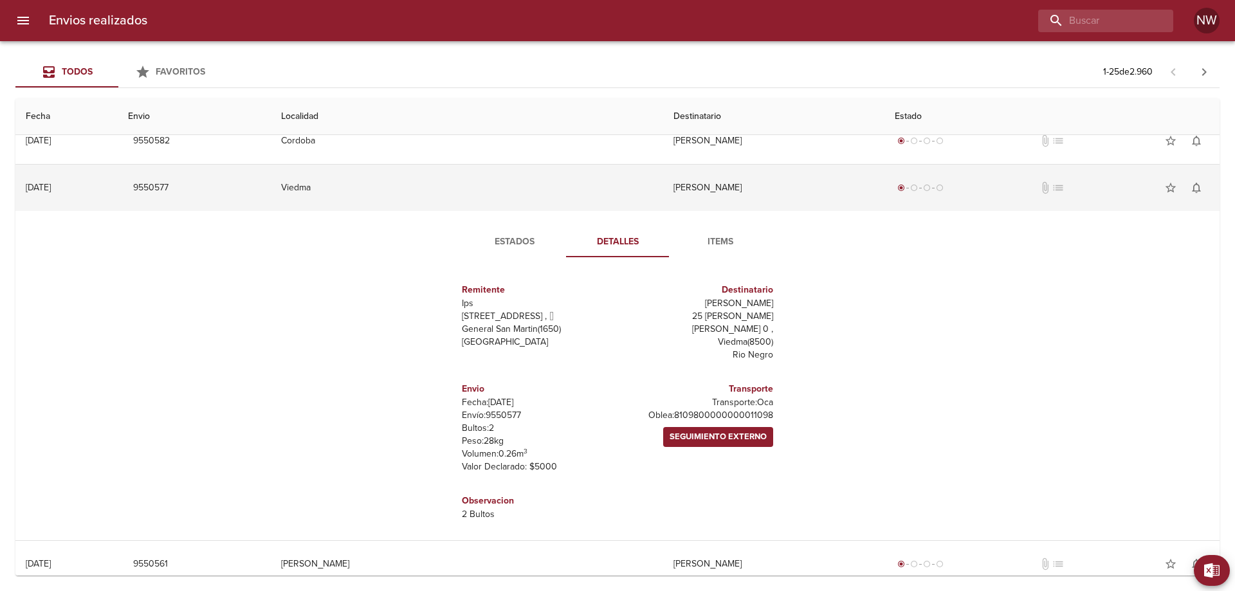
click at [667, 199] on td "[PERSON_NAME]" at bounding box center [773, 188] width 221 height 46
